Goal: Transaction & Acquisition: Purchase product/service

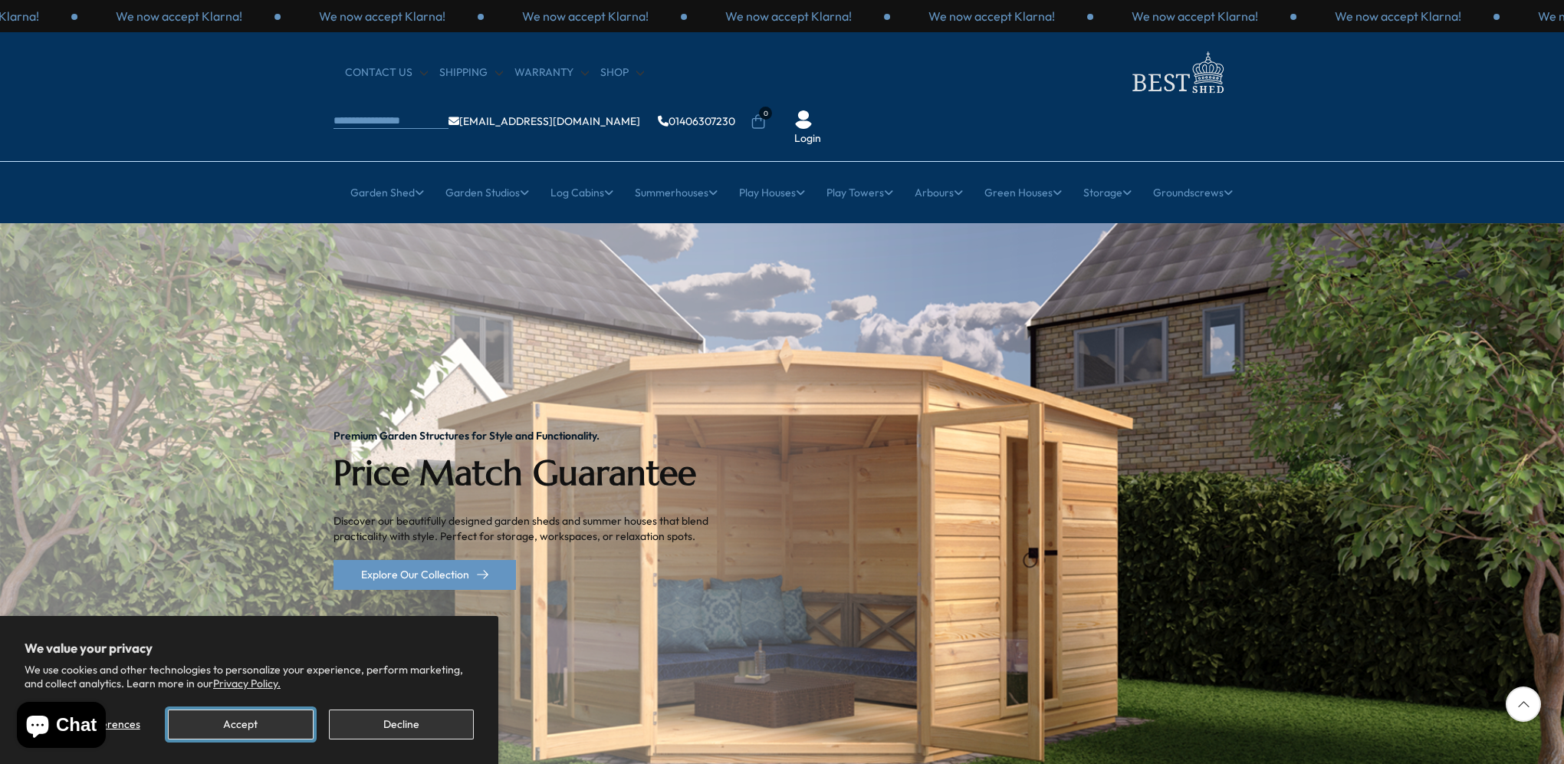
click at [282, 724] on button "Accept" at bounding box center [240, 724] width 145 height 30
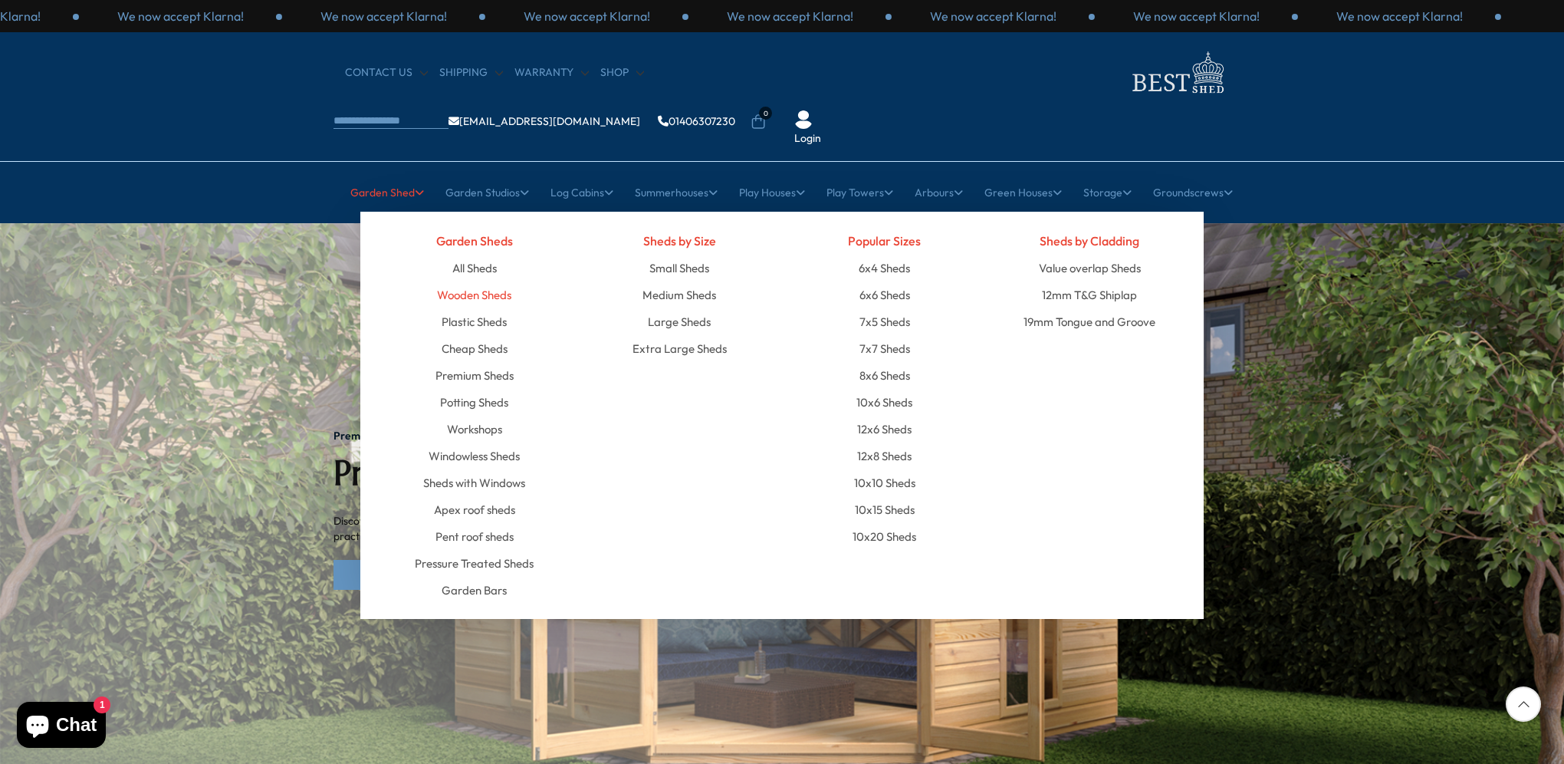
click at [459, 281] on link "Wooden Sheds" at bounding box center [474, 294] width 74 height 27
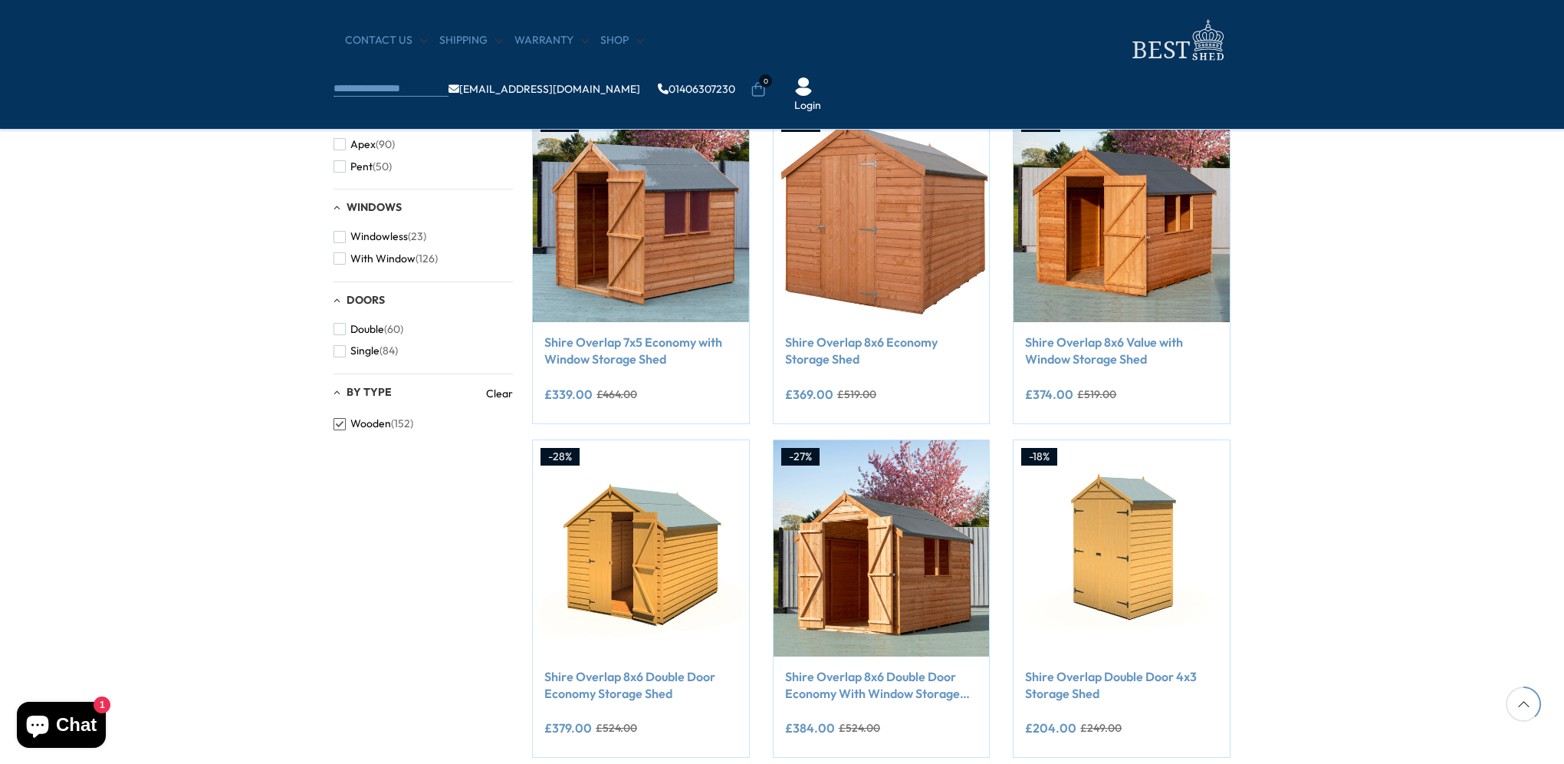
scroll to position [614, 0]
